Goal: Register for event/course

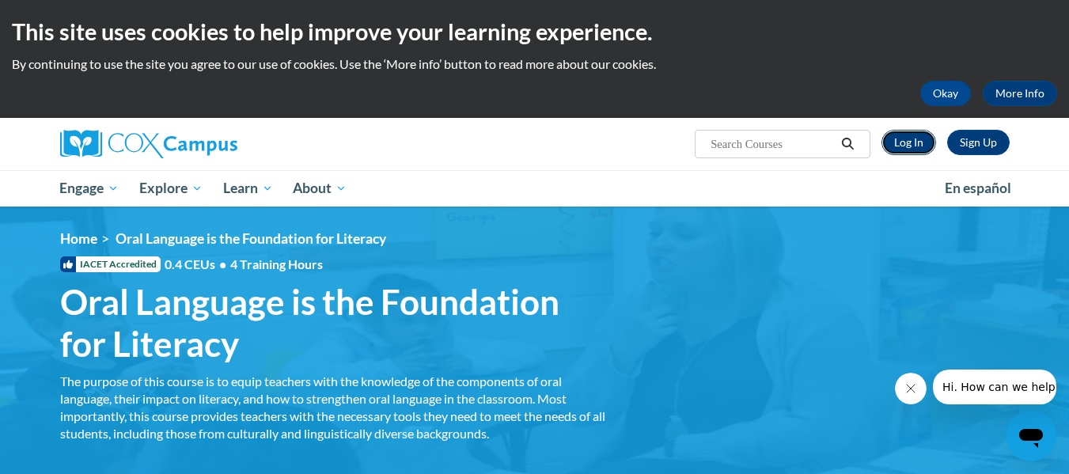
click at [917, 142] on link "Log In" at bounding box center [909, 142] width 55 height 25
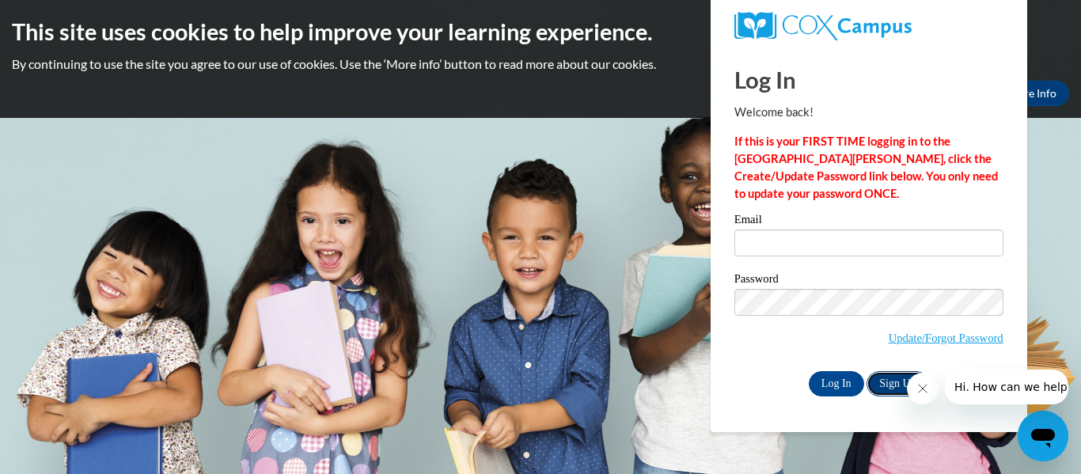
click at [891, 382] on link "Sign Up" at bounding box center [898, 383] width 62 height 25
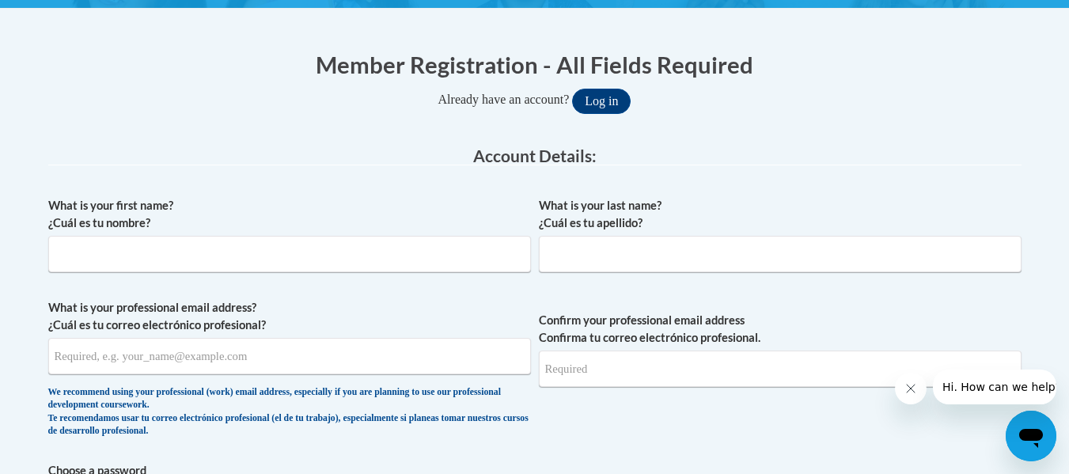
scroll to position [317, 0]
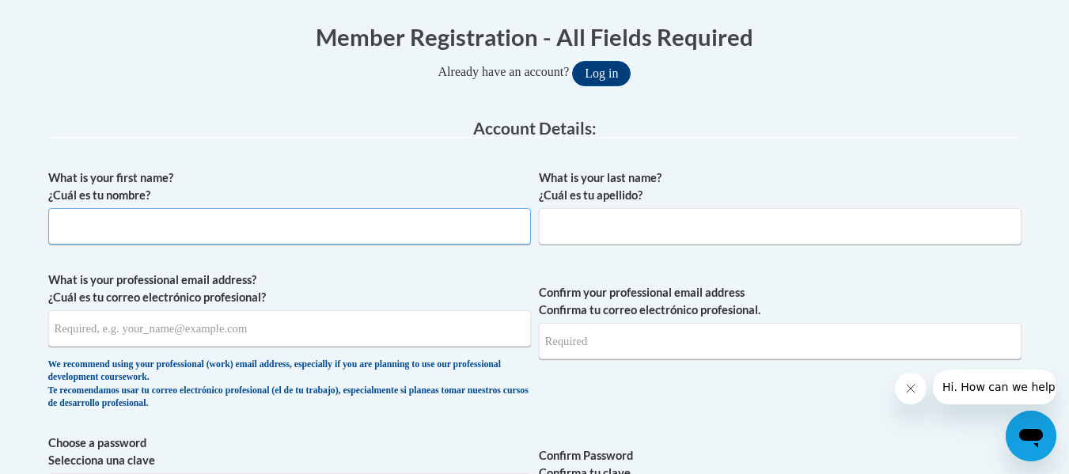
click at [198, 238] on input "What is your first name? ¿Cuál es tu nombre?" at bounding box center [289, 226] width 483 height 36
type input "Delena"
click at [590, 225] on input "What is your last name? ¿Cuál es tu apellido?" at bounding box center [780, 226] width 483 height 36
type input "Warren"
click at [154, 333] on input "What is your professional email address? ¿Cuál es tu correo electrónico profesi…" at bounding box center [289, 328] width 483 height 36
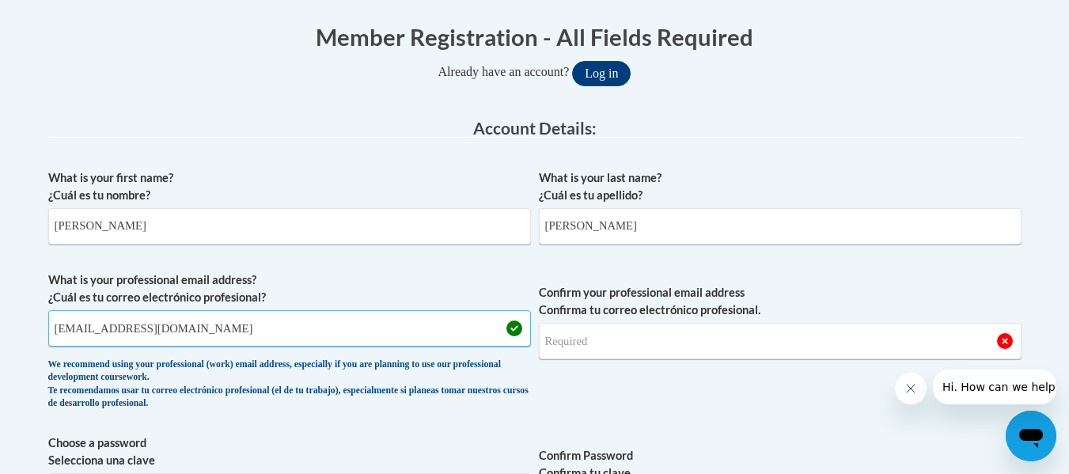
type input "dpwarren@valdosta.edu"
click at [631, 350] on input "Confirm your professional email address Confirma tu correo electrónico profesio…" at bounding box center [780, 341] width 483 height 36
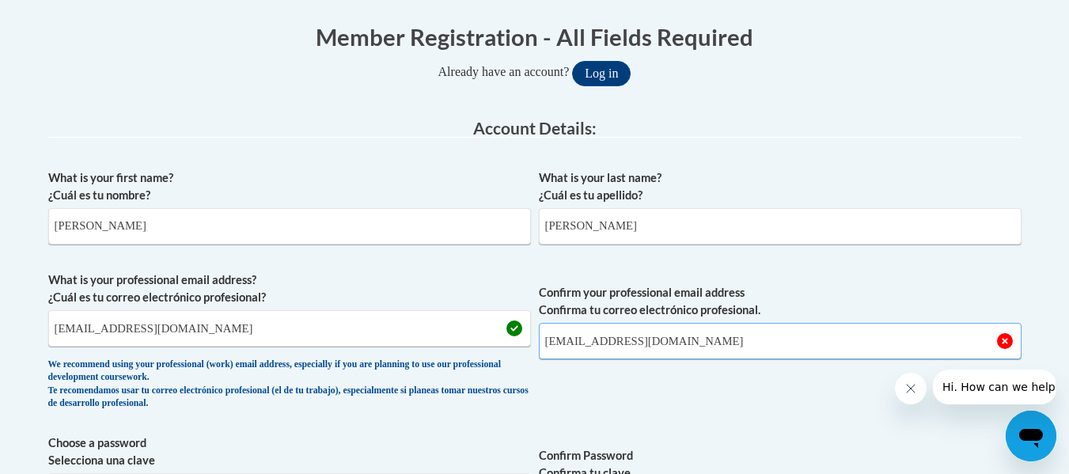
type input "dpwarren@valdosta.edu"
click at [850, 289] on label "Confirm your professional email address Confirma tu correo electrónico profesio…" at bounding box center [780, 301] width 483 height 35
click at [850, 323] on input "dpwarren@valdosta.edu" at bounding box center [780, 341] width 483 height 36
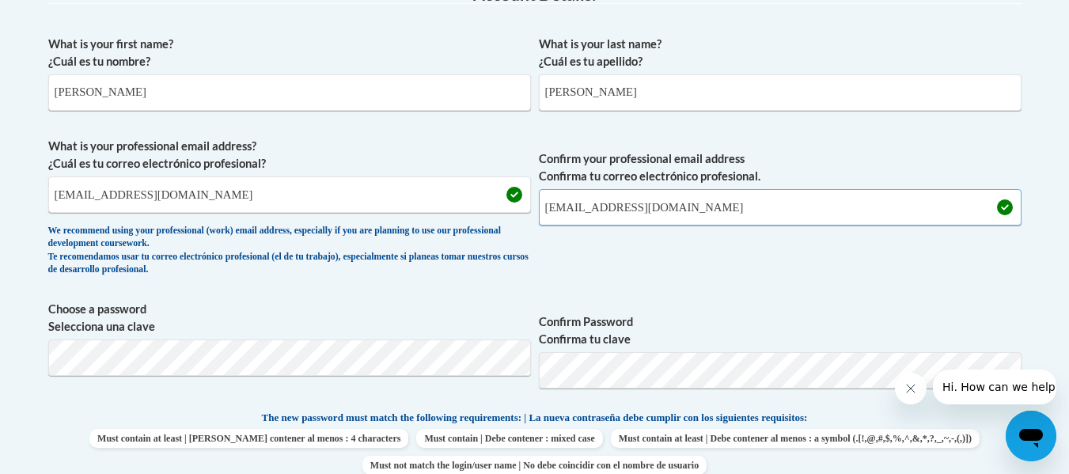
scroll to position [475, 0]
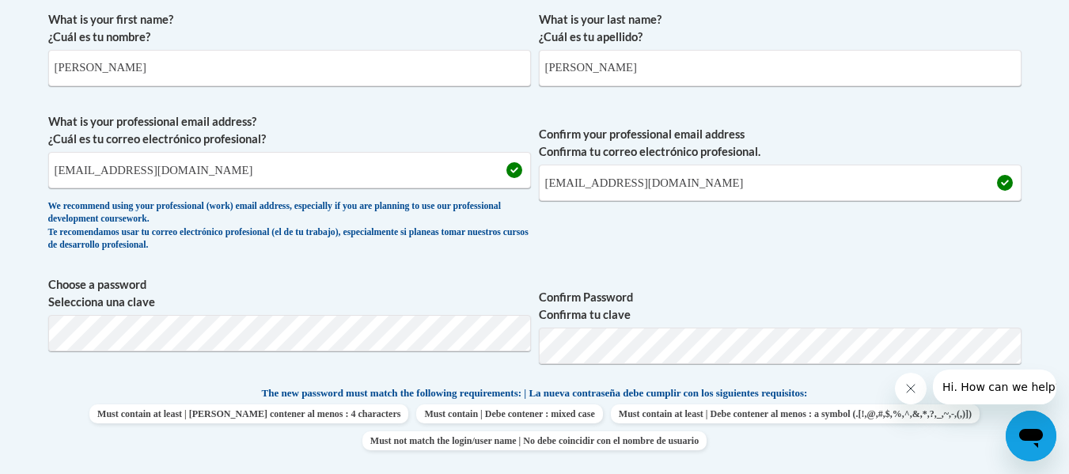
click at [799, 321] on label "Confirm Password Confirma tu clave" at bounding box center [780, 306] width 483 height 35
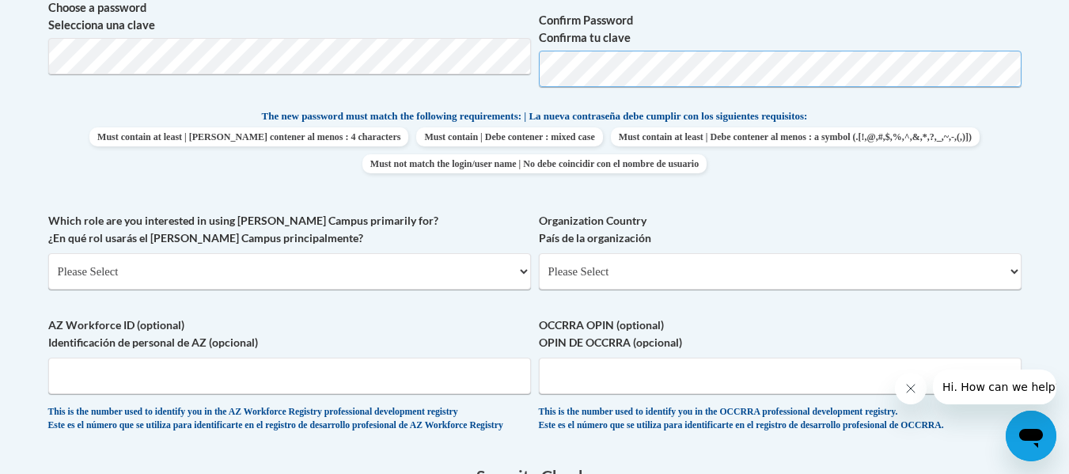
scroll to position [792, 0]
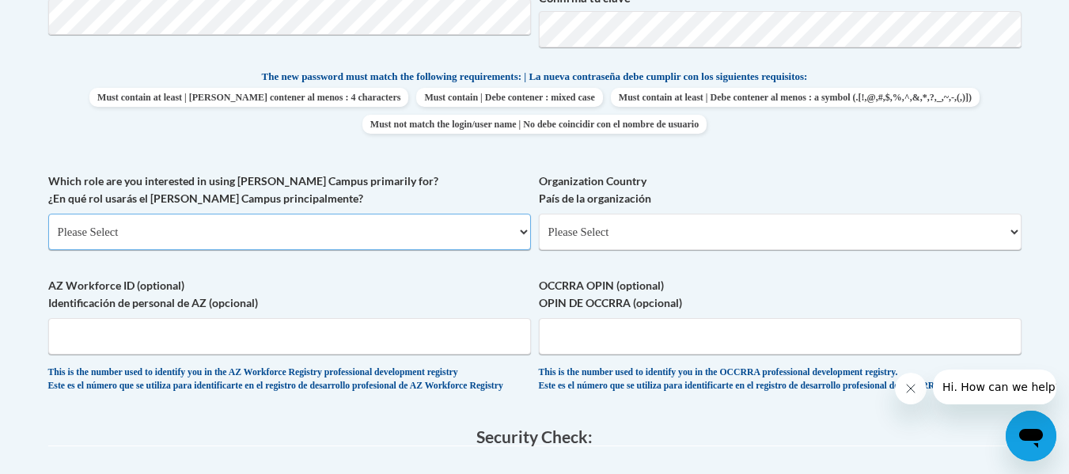
click at [234, 238] on select "Please Select College/University | Colegio/Universidad Community/Nonprofit Part…" at bounding box center [289, 232] width 483 height 36
select select "5a18ea06-2b54-4451-96f2-d152daf9eac5"
click at [48, 214] on select "Please Select College/University | Colegio/Universidad Community/Nonprofit Part…" at bounding box center [289, 232] width 483 height 36
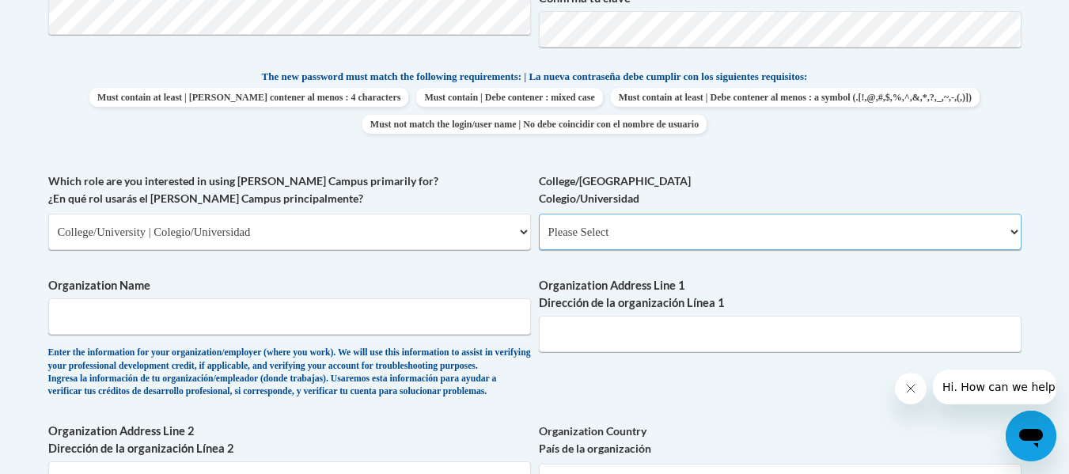
click at [613, 219] on select "Please Select College/University Staff | Empleado universitario College/Univers…" at bounding box center [780, 232] width 483 height 36
select select "99b32b07-cffc-426c-8bf6-0cd77760d84b"
click at [539, 214] on select "Please Select College/University Staff | Empleado universitario College/Univers…" at bounding box center [780, 232] width 483 height 36
click at [175, 324] on input "Organization Name" at bounding box center [289, 316] width 483 height 36
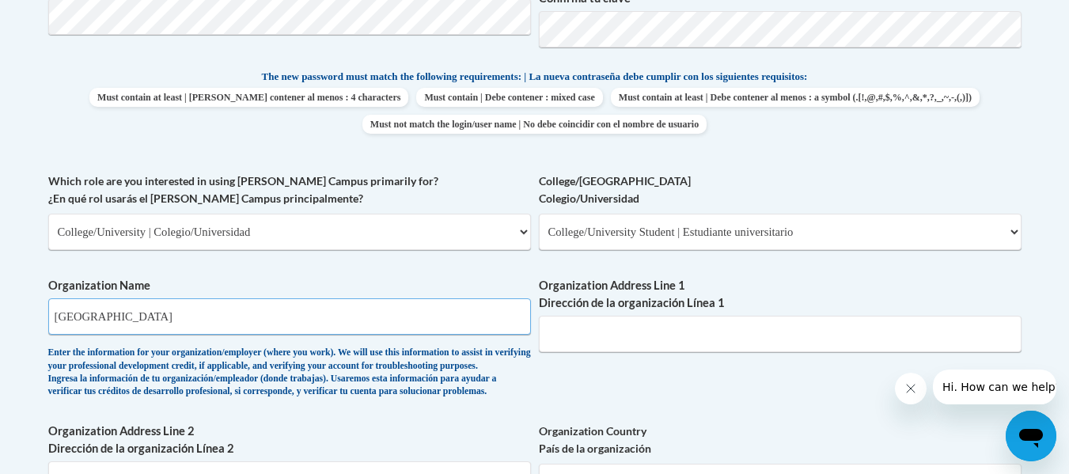
type input "Valdosta State University"
click at [269, 283] on label "Organization Name" at bounding box center [289, 285] width 483 height 17
click at [269, 298] on input "Valdosta State University" at bounding box center [289, 316] width 483 height 36
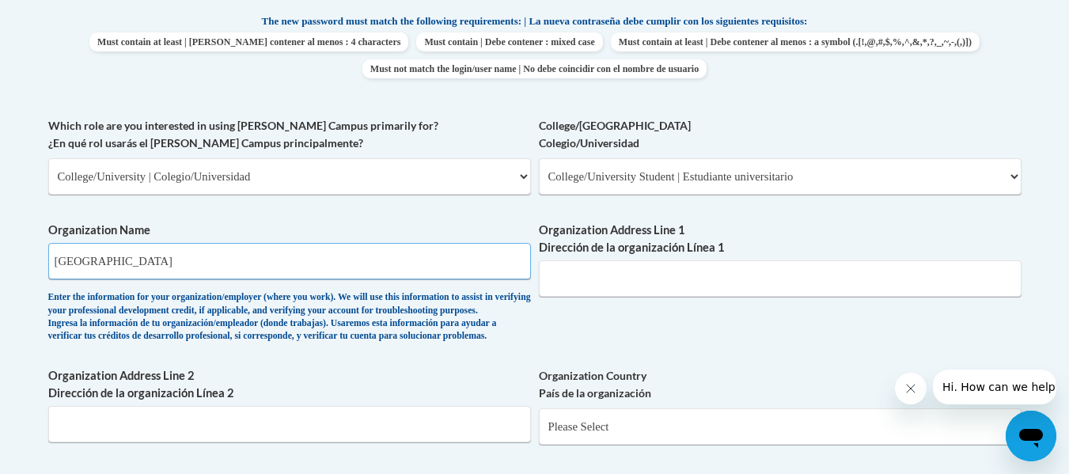
scroll to position [871, 0]
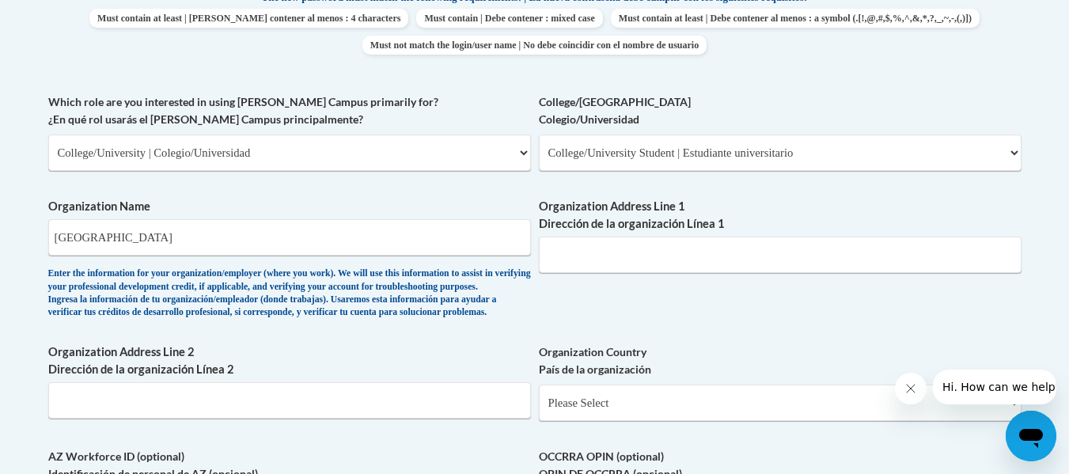
click at [654, 322] on div "What is your first name? ¿Cuál es tu nombre? Delena What is your last name? ¿Cu…" at bounding box center [535, 93] width 974 height 972
click at [595, 265] on input "Organization Address Line 1 Dirección de la organización Línea 1" at bounding box center [780, 255] width 483 height 36
paste input "[STREET_ADDRESS]"
type input "[STREET_ADDRESS]"
click at [422, 320] on div "Enter the information for your organization/employer (where you work). We will …" at bounding box center [289, 294] width 483 height 52
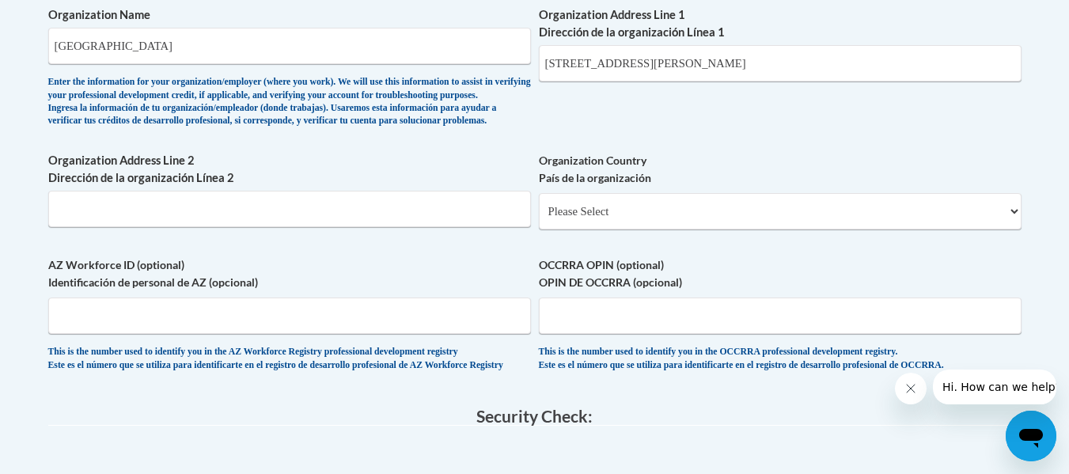
scroll to position [1108, 0]
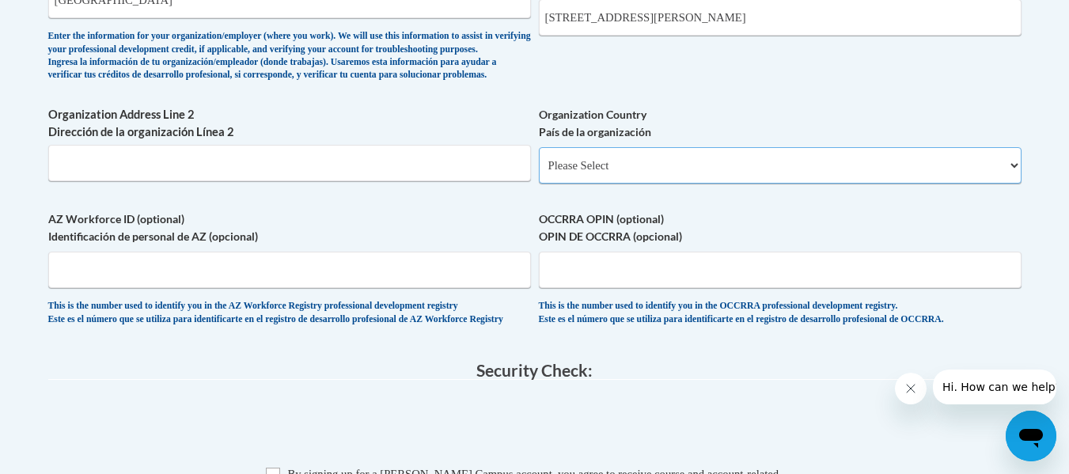
click at [579, 182] on select "Please Select United States | Estados Unidos Outside of the United States | Fue…" at bounding box center [780, 165] width 483 height 36
select select "ad49bcad-a171-4b2e-b99c-48b446064914"
click at [539, 173] on select "Please Select United States | Estados Unidos Outside of the United States | Fue…" at bounding box center [780, 165] width 483 height 36
select select
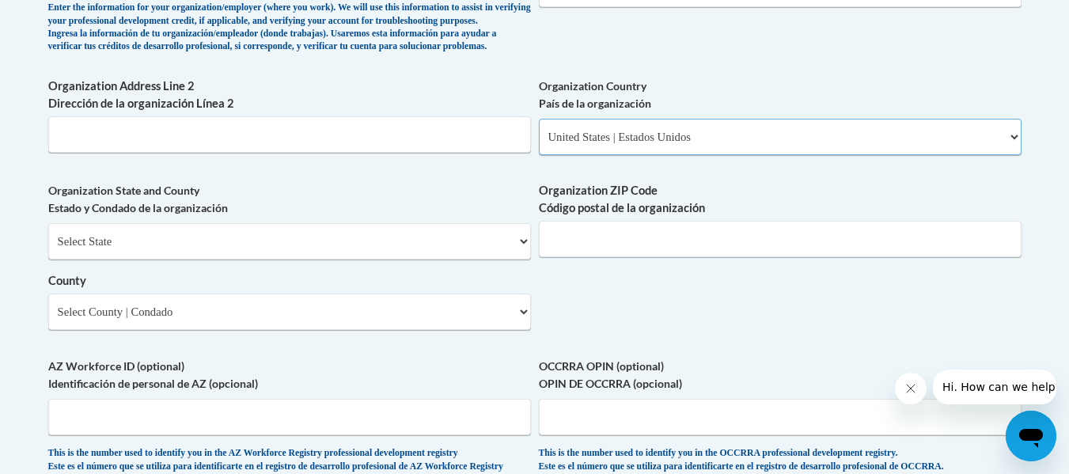
scroll to position [1187, 0]
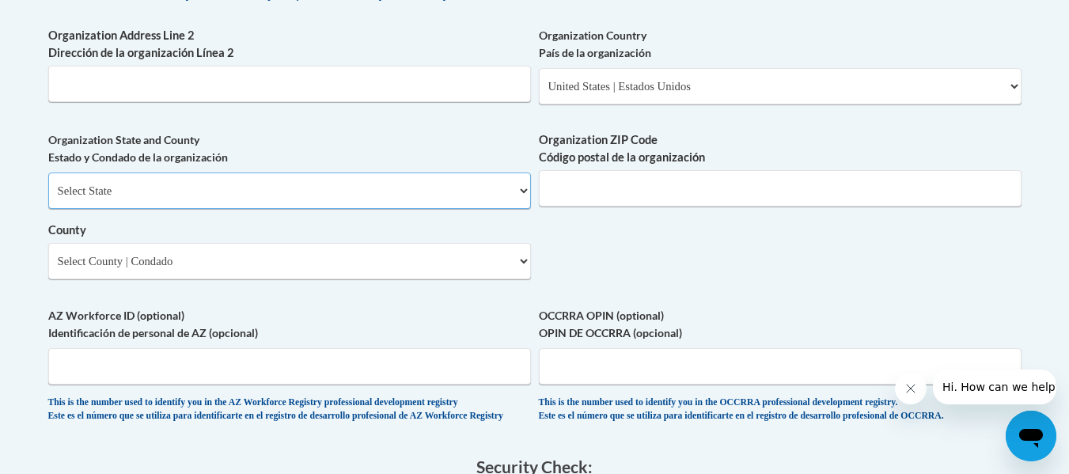
click at [196, 208] on select "Select State Alabama Alaska Arizona Arkansas California Colorado Connecticut De…" at bounding box center [289, 191] width 483 height 36
select select "Georgia"
click at [48, 199] on select "Select State Alabama Alaska Arizona Arkansas California Colorado Connecticut De…" at bounding box center [289, 191] width 483 height 36
click at [664, 206] on input "Organization ZIP Code Código postal de la organización" at bounding box center [780, 188] width 483 height 36
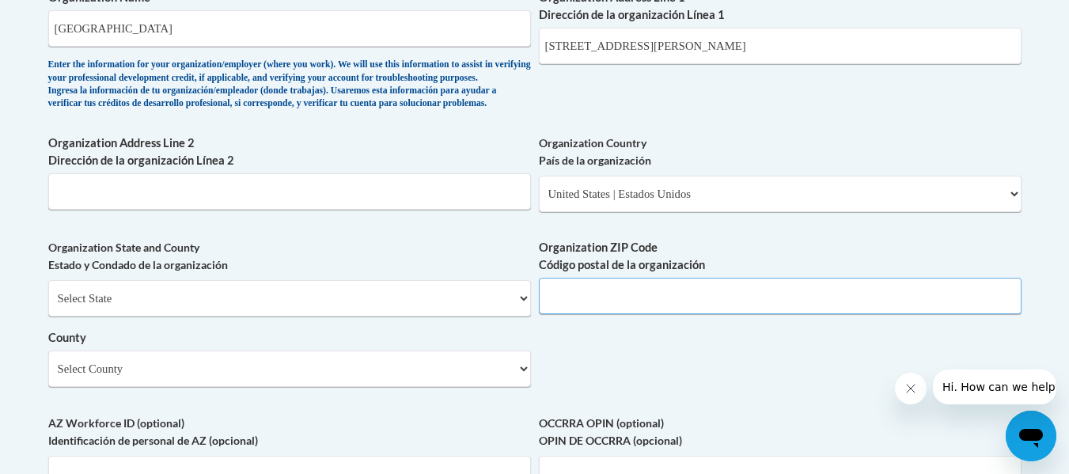
scroll to position [1108, 0]
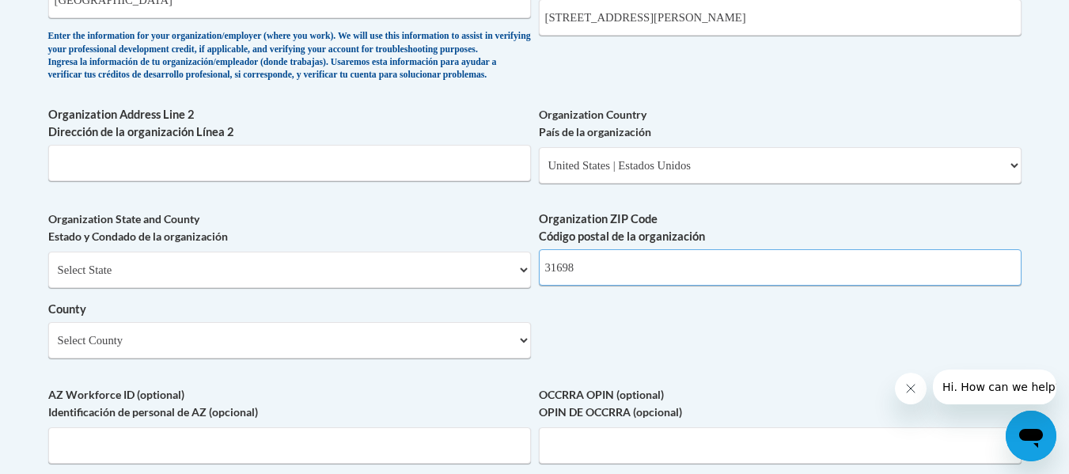
type input "31698"
click at [389, 359] on select "Select County Appling Atkinson Bacon Baker Baldwin Banks Barrow Bartow Ben Hill…" at bounding box center [289, 340] width 483 height 36
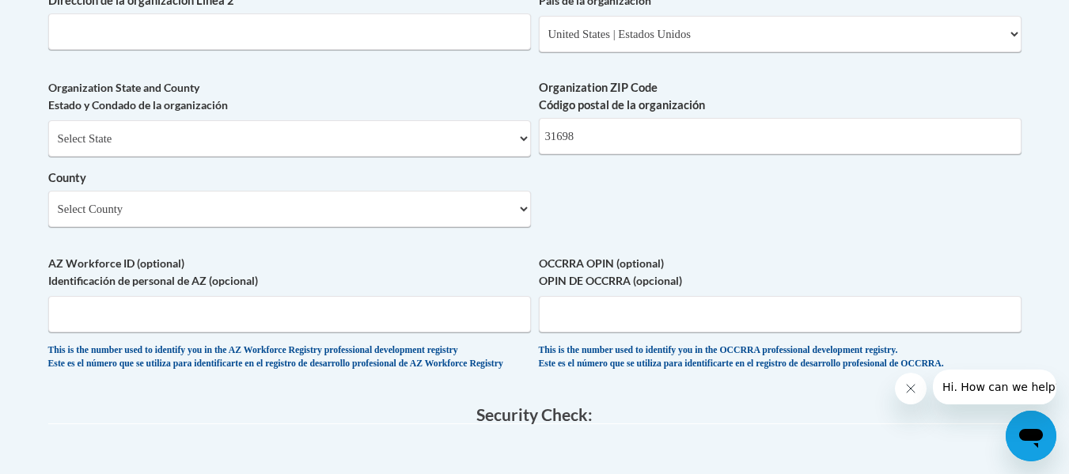
scroll to position [1267, 0]
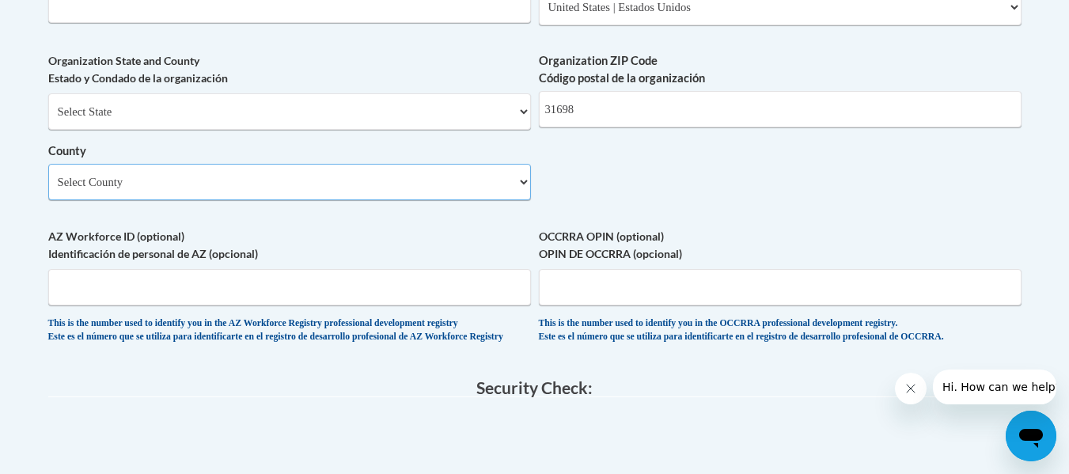
drag, startPoint x: 257, startPoint y: 206, endPoint x: 264, endPoint y: 200, distance: 8.4
click at [257, 200] on select "Select County Appling Atkinson Bacon Baker Baldwin Banks Barrow Bartow Ben Hill…" at bounding box center [289, 182] width 483 height 36
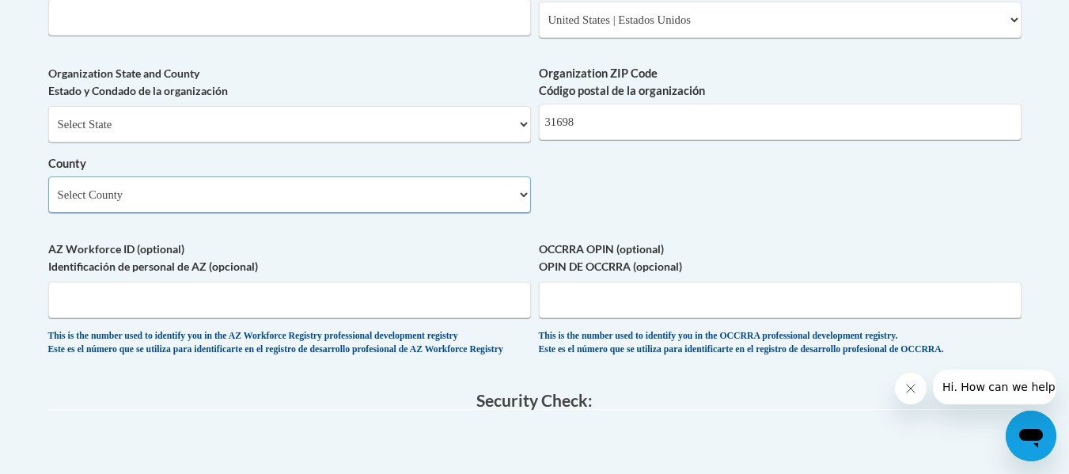
scroll to position [1346, 0]
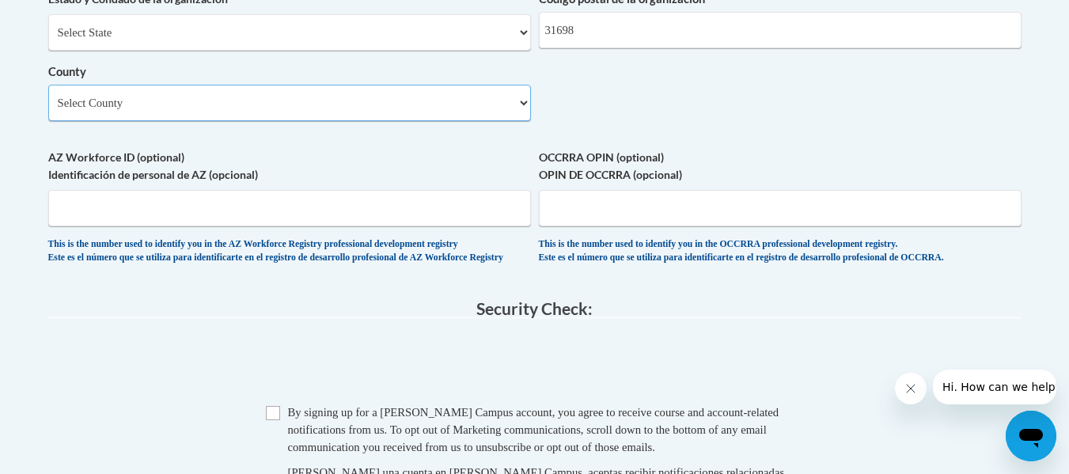
click at [291, 121] on select "Select County Appling Atkinson Bacon Baker Baldwin Banks Barrow Bartow Ben Hill…" at bounding box center [289, 103] width 483 height 36
click at [196, 116] on select "Select County Appling Atkinson Bacon Baker Baldwin Banks Barrow Bartow Ben Hill…" at bounding box center [289, 103] width 483 height 36
select select "Lowndes"
click at [48, 111] on select "Select County Appling Atkinson Bacon Baker Baldwin Banks Barrow Bartow Ben Hill…" at bounding box center [289, 103] width 483 height 36
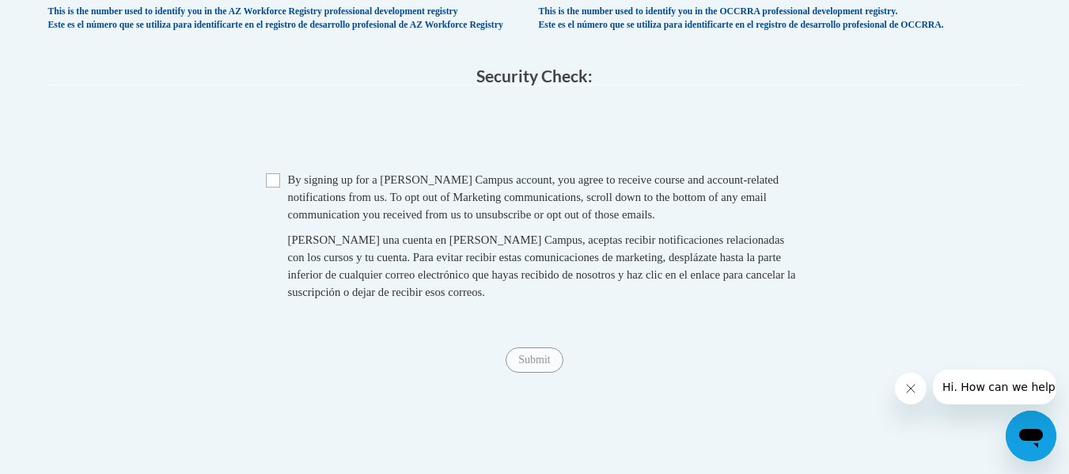
scroll to position [1583, 0]
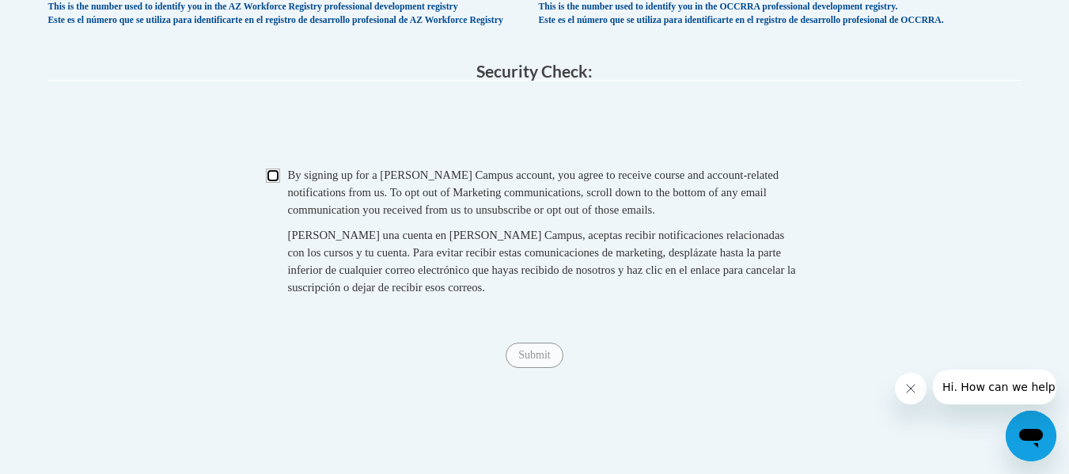
click at [272, 183] on input "Checkbox" at bounding box center [273, 176] width 14 height 14
checkbox input "true"
click at [535, 368] on input "Submit" at bounding box center [534, 355] width 57 height 25
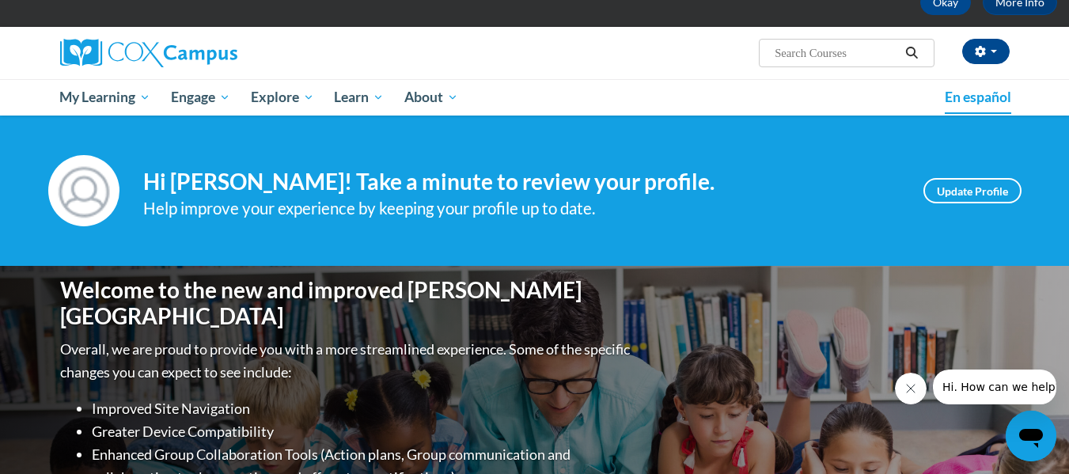
scroll to position [79, 0]
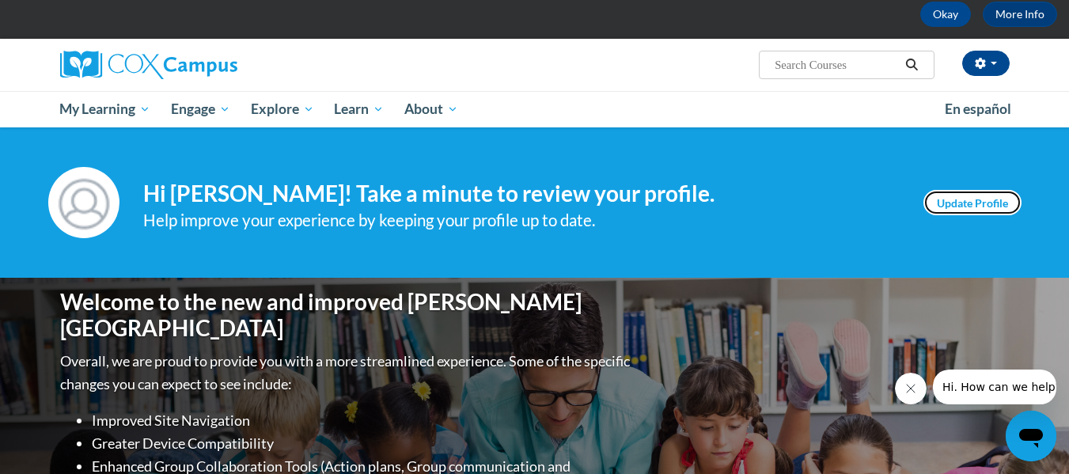
click at [950, 202] on link "Update Profile" at bounding box center [973, 202] width 98 height 25
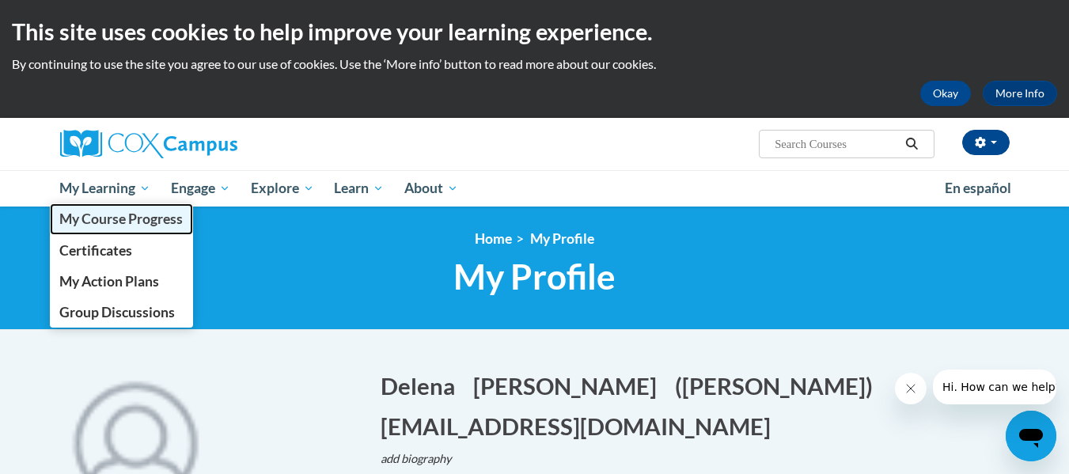
click at [103, 220] on span "My Course Progress" at bounding box center [120, 219] width 123 height 17
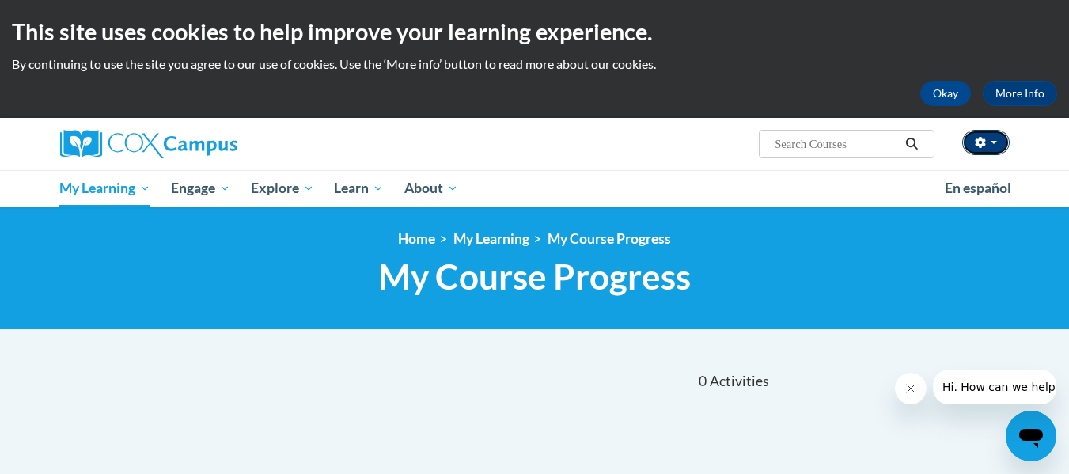
click at [992, 146] on button "button" at bounding box center [986, 142] width 47 height 25
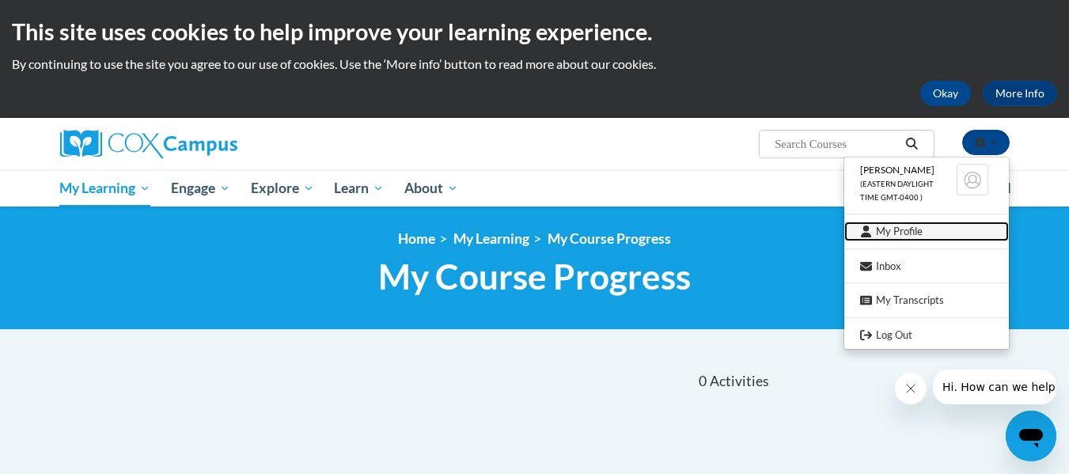
click at [917, 234] on link "My Profile" at bounding box center [927, 232] width 165 height 20
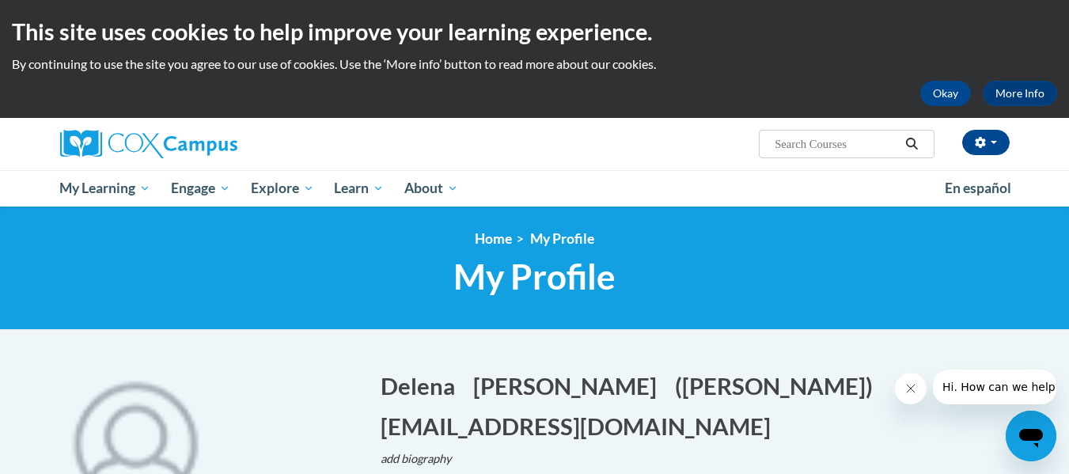
click at [813, 149] on input "Search..." at bounding box center [836, 144] width 127 height 19
paste input "Oral Language is the Foundation for Literacy"
type input "Oral Language is the Foundation for Literacy"
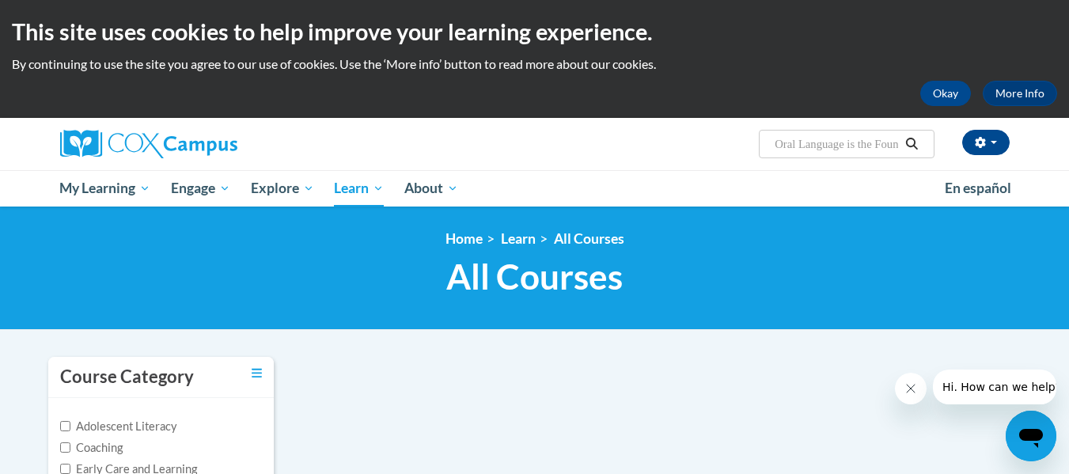
click at [778, 147] on input "Oral Language is the Foundation for Literacy" at bounding box center [836, 144] width 127 height 19
type input "Oral Language is the Foundation for Literacy"
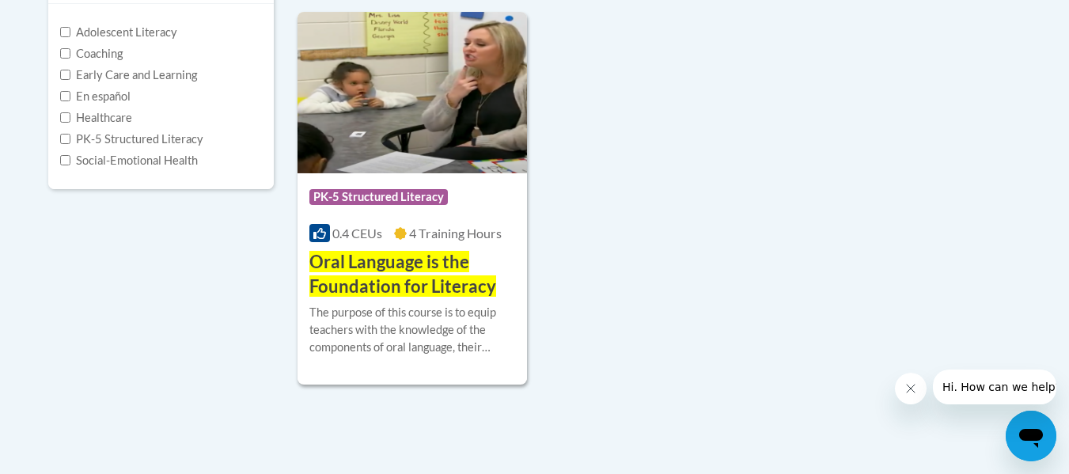
scroll to position [396, 0]
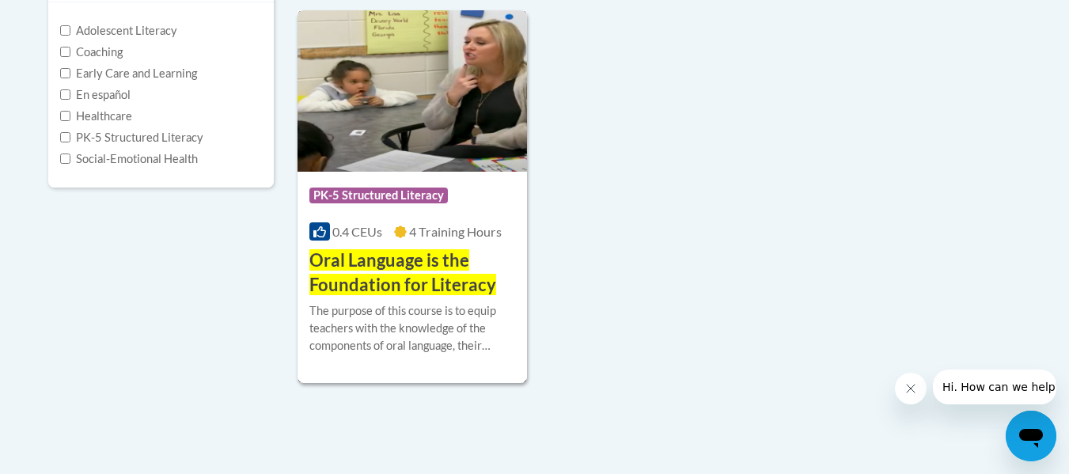
click at [392, 309] on div "The purpose of this course is to equip teachers with the knowledge of the compo…" at bounding box center [413, 328] width 207 height 52
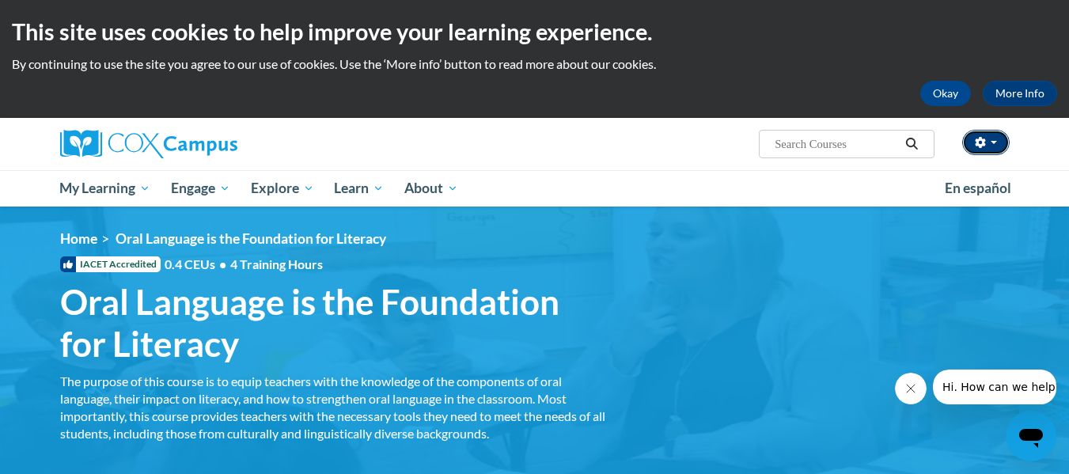
click at [988, 145] on button "button" at bounding box center [986, 142] width 47 height 25
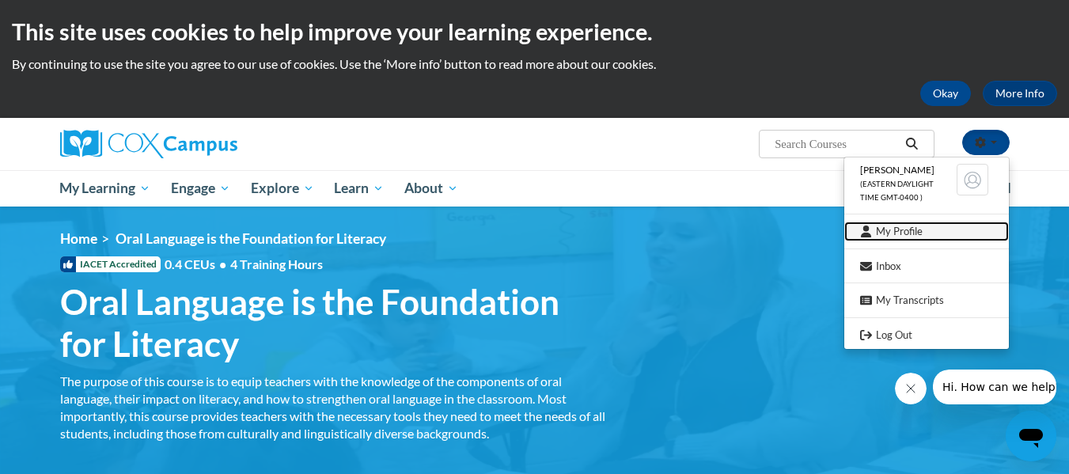
click at [929, 237] on link "My Profile" at bounding box center [927, 232] width 165 height 20
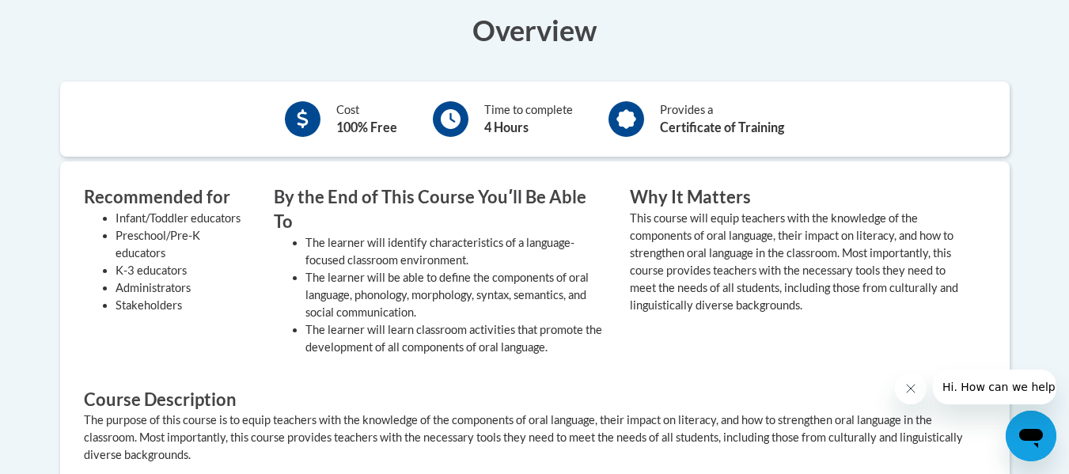
scroll to position [871, 0]
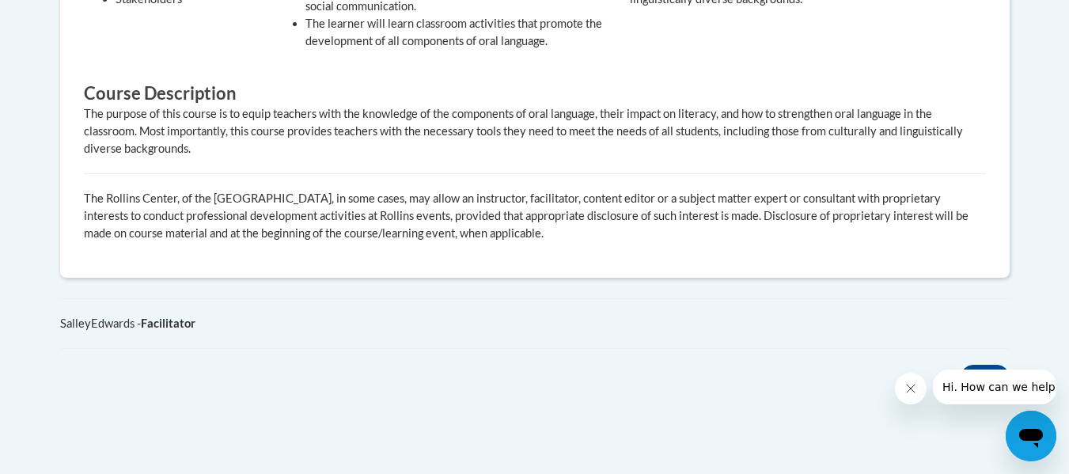
click at [902, 379] on button "Close message from company" at bounding box center [911, 389] width 32 height 32
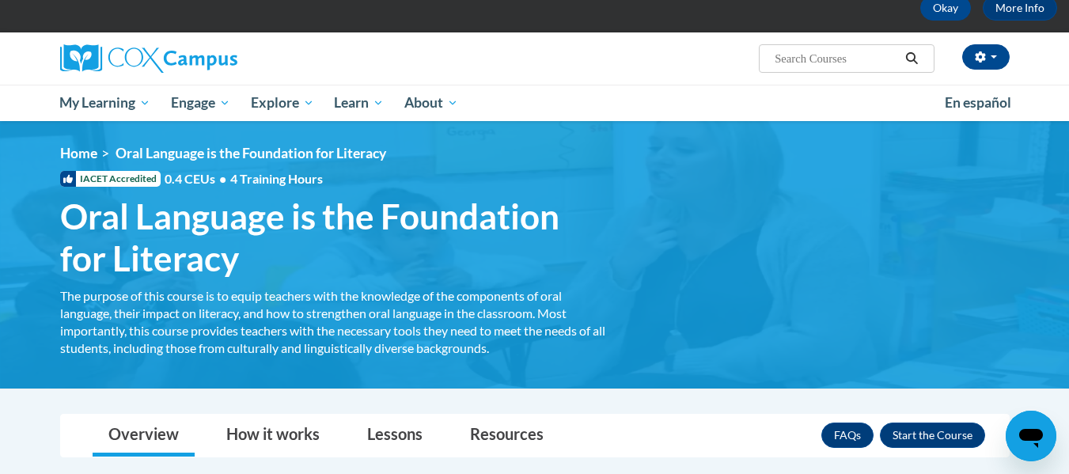
scroll to position [0, 0]
